Goal: Task Accomplishment & Management: Complete application form

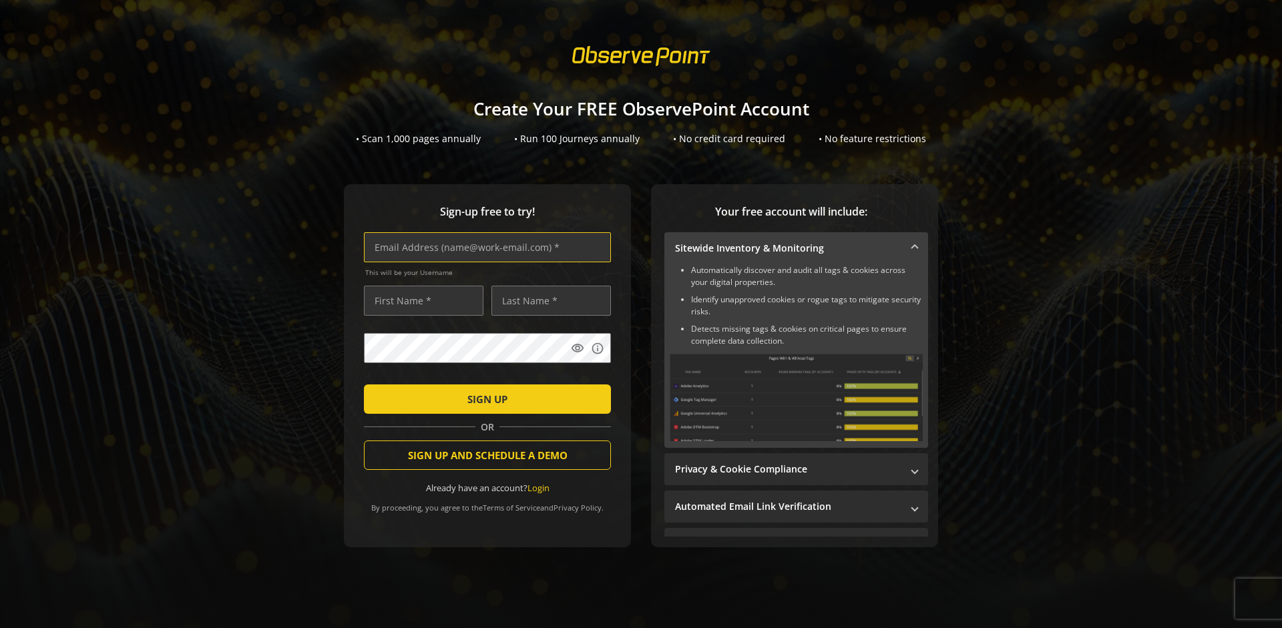
click at [484, 247] on input "text" at bounding box center [487, 247] width 247 height 30
type input "[EMAIL_ADDRESS][DOMAIN_NAME]"
click at [420, 300] on input "text" at bounding box center [423, 301] width 119 height 30
type input "Test"
click at [547, 300] on input "text" at bounding box center [550, 301] width 119 height 30
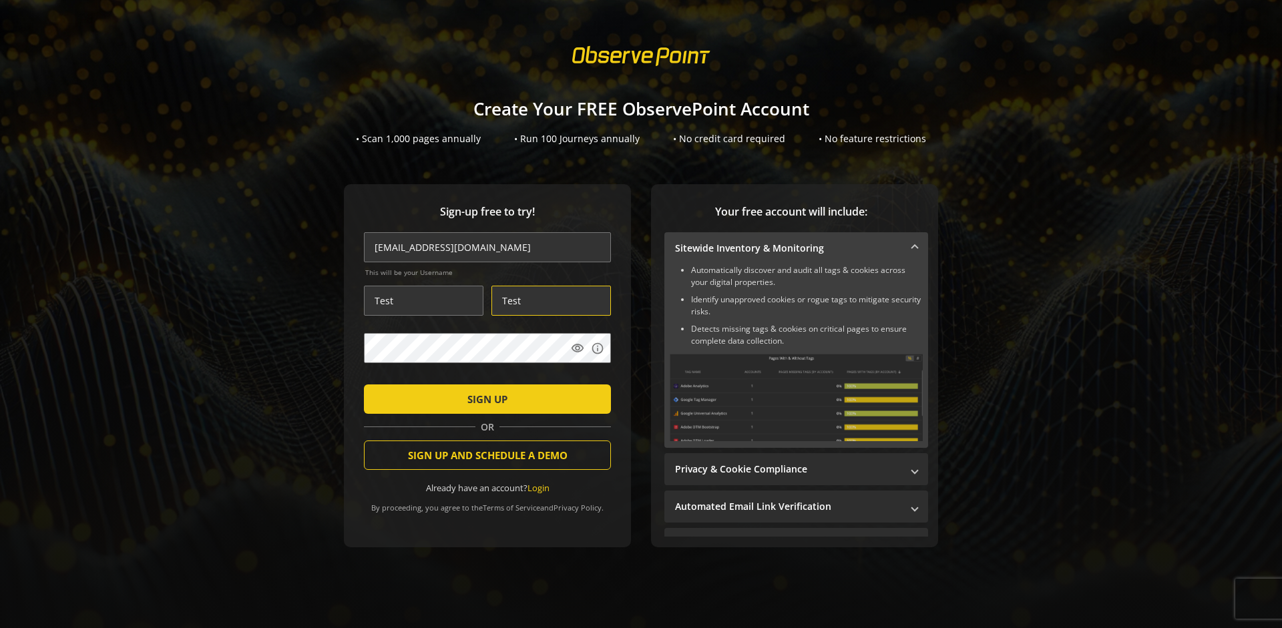
type input "Test"
click at [484, 399] on span "SIGN UP" at bounding box center [487, 399] width 40 height 24
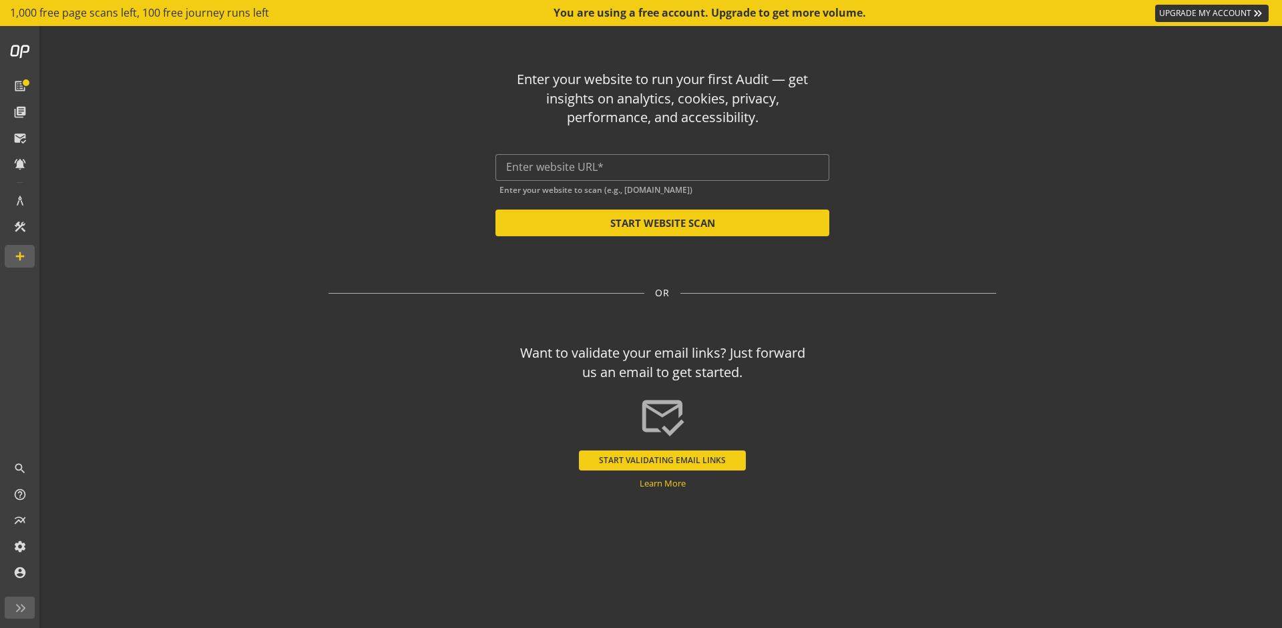
click at [662, 460] on button "START VALIDATING EMAIL LINKS" at bounding box center [662, 461] width 167 height 20
